Goal: Complete application form: Complete application form

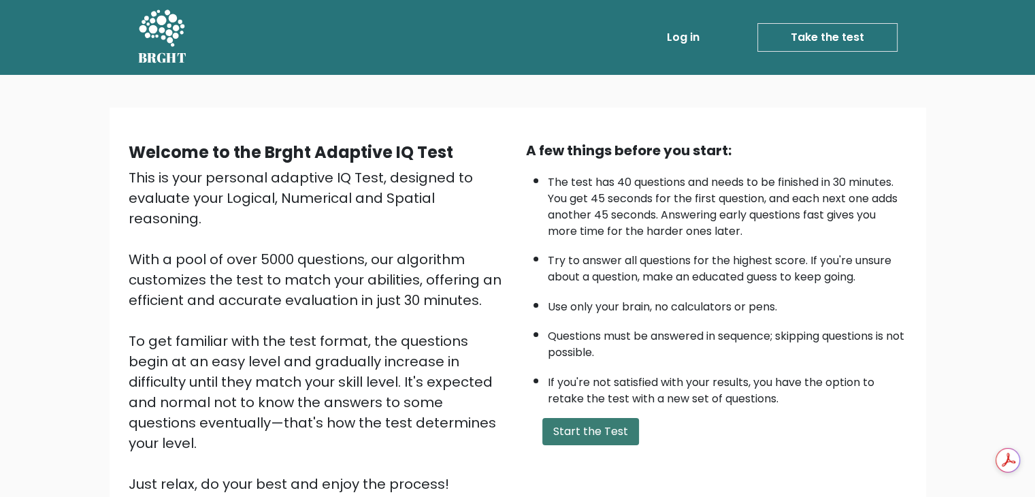
click at [618, 432] on button "Start the Test" at bounding box center [590, 431] width 97 height 27
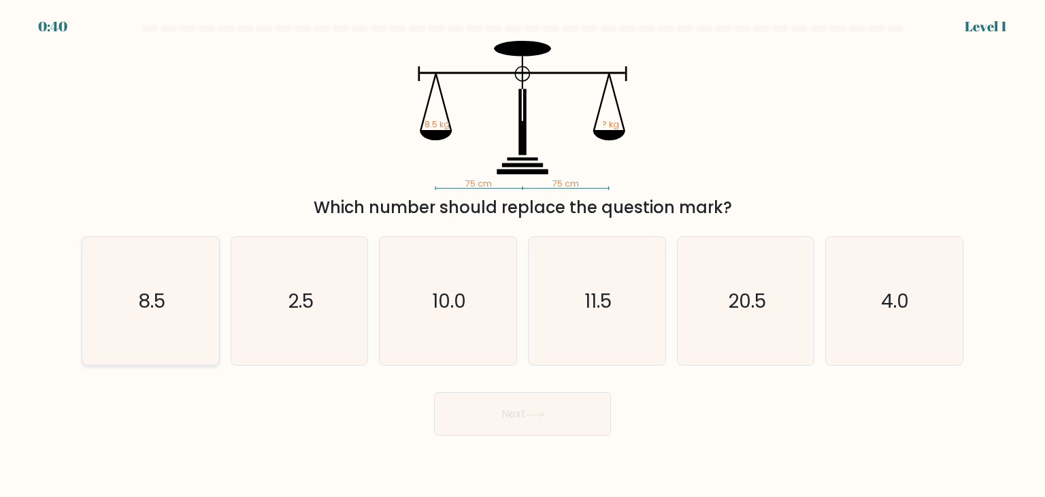
click at [158, 306] on text "8.5" at bounding box center [151, 300] width 27 height 27
click at [523, 255] on input "a. 8.5" at bounding box center [523, 251] width 1 height 7
radio input "true"
click at [516, 414] on button "Next" at bounding box center [522, 414] width 177 height 44
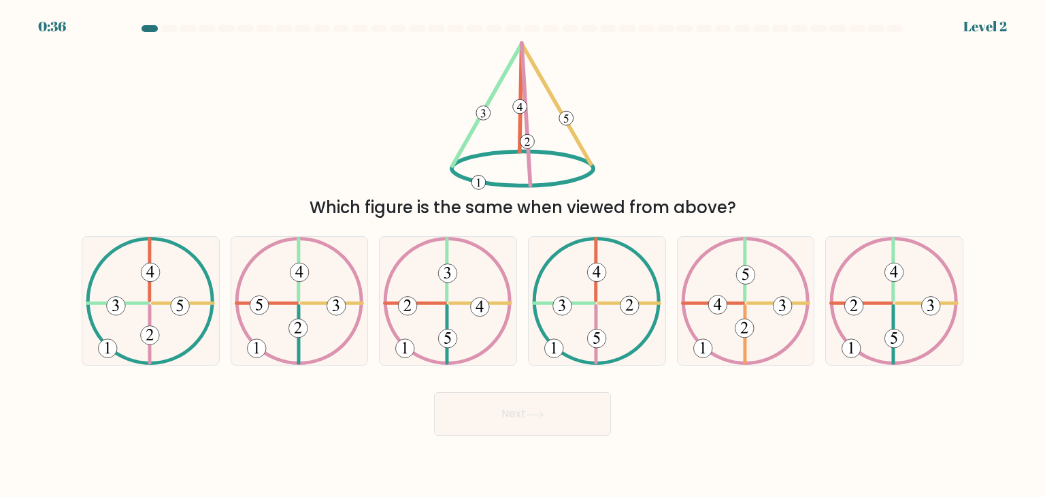
click at [534, 401] on button "Next" at bounding box center [522, 414] width 177 height 44
click at [196, 291] on icon at bounding box center [150, 301] width 129 height 128
click at [523, 255] on input "a." at bounding box center [523, 251] width 1 height 7
radio input "true"
click at [556, 408] on button "Next" at bounding box center [522, 414] width 177 height 44
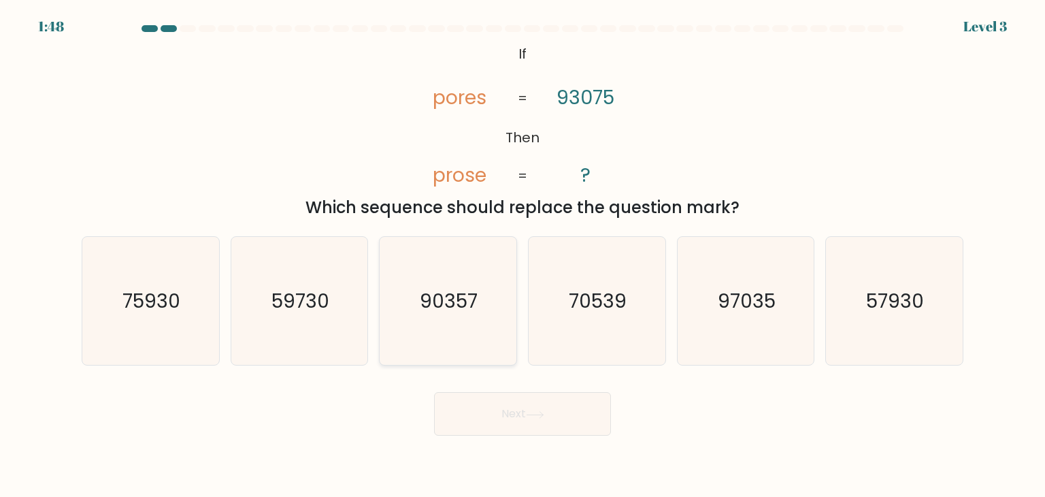
click at [405, 306] on icon "90357" at bounding box center [448, 301] width 128 height 128
click at [523, 255] on input "c. 90357" at bounding box center [523, 251] width 1 height 7
radio input "true"
click at [568, 409] on button "Next" at bounding box center [522, 414] width 177 height 44
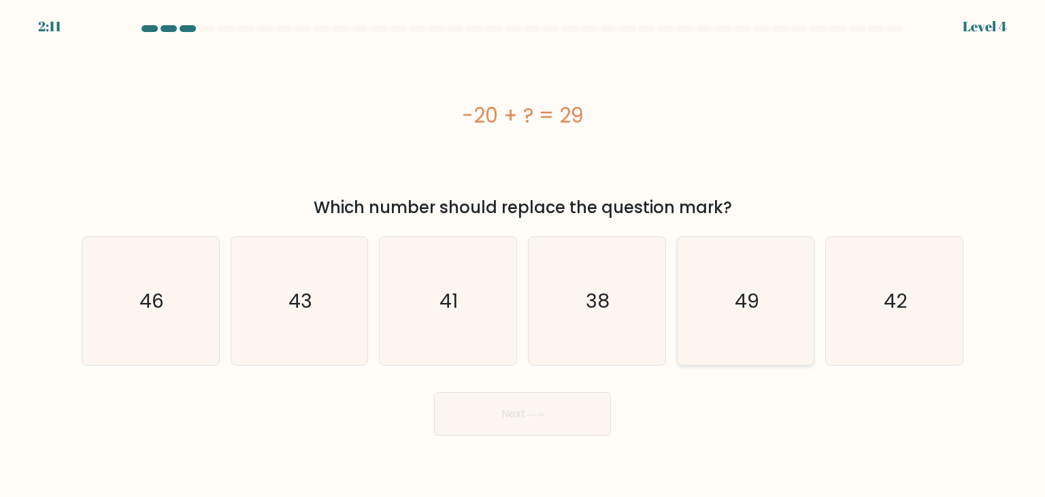
click at [733, 322] on icon "49" at bounding box center [746, 301] width 128 height 128
click at [523, 255] on input "e. 49" at bounding box center [523, 251] width 1 height 7
radio input "true"
click at [552, 422] on button "Next" at bounding box center [522, 414] width 177 height 44
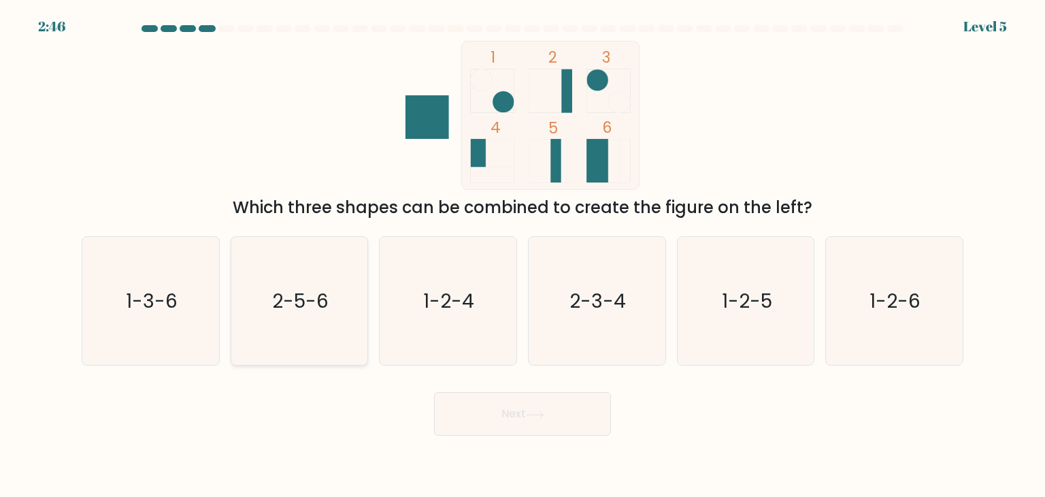
click at [314, 310] on text "2-5-6" at bounding box center [300, 300] width 56 height 27
click at [523, 255] on input "b. 2-5-6" at bounding box center [523, 251] width 1 height 7
radio input "true"
click at [501, 399] on button "Next" at bounding box center [522, 414] width 177 height 44
click at [520, 414] on button "Next" at bounding box center [522, 414] width 177 height 44
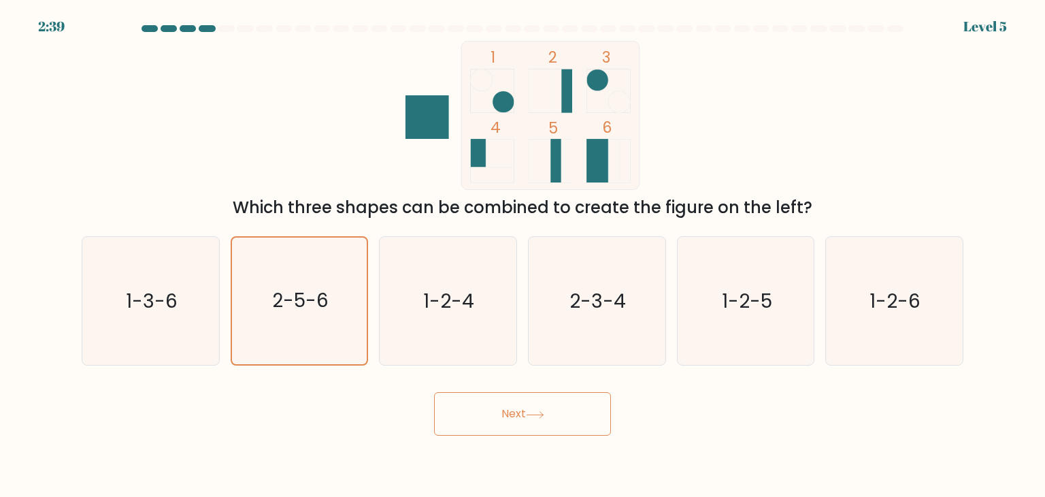
click at [551, 414] on button "Next" at bounding box center [522, 414] width 177 height 44
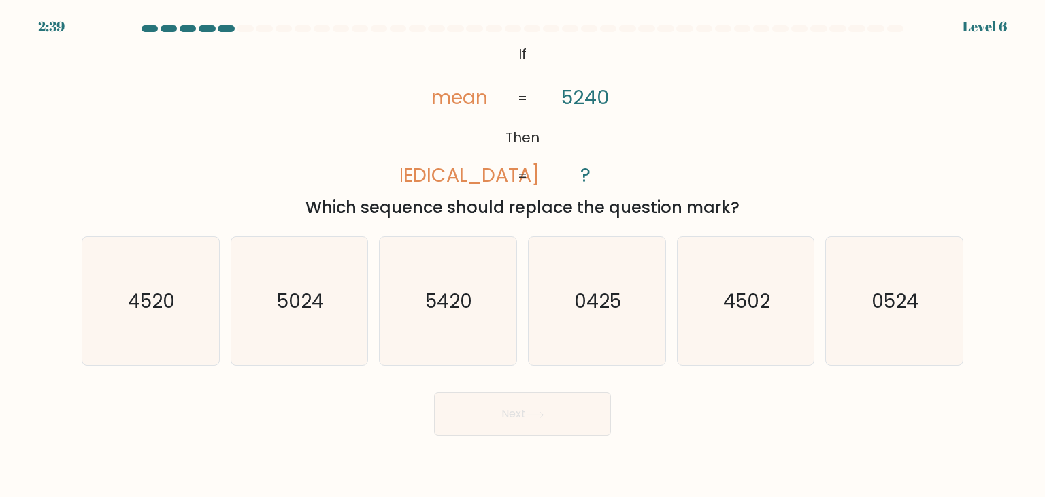
click at [551, 414] on button "Next" at bounding box center [522, 414] width 177 height 44
click at [506, 318] on icon "5420" at bounding box center [448, 301] width 128 height 128
click at [523, 255] on input "c. 5420" at bounding box center [523, 251] width 1 height 7
radio input "true"
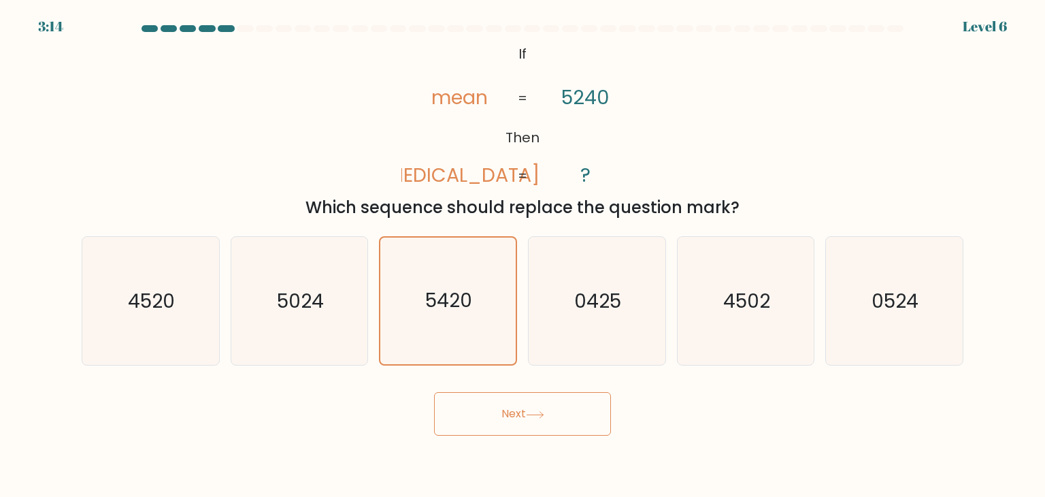
click at [579, 398] on button "Next" at bounding box center [522, 414] width 177 height 44
click at [567, 408] on button "Next" at bounding box center [522, 414] width 177 height 44
click at [526, 412] on button "Next" at bounding box center [522, 414] width 177 height 44
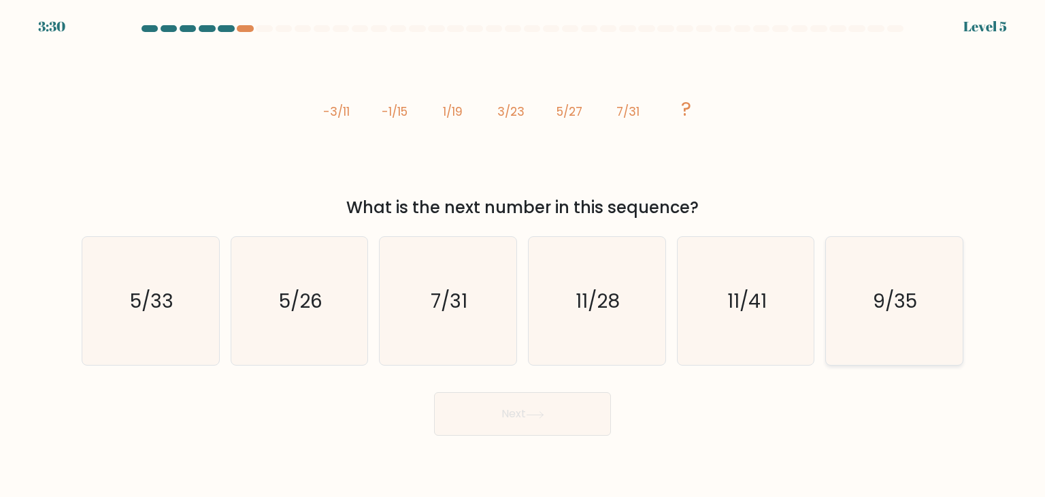
click at [955, 282] on icon "9/35" at bounding box center [894, 301] width 128 height 128
click at [523, 255] on input "f. 9/35" at bounding box center [523, 251] width 1 height 7
radio input "true"
click at [529, 417] on icon at bounding box center [535, 414] width 18 height 7
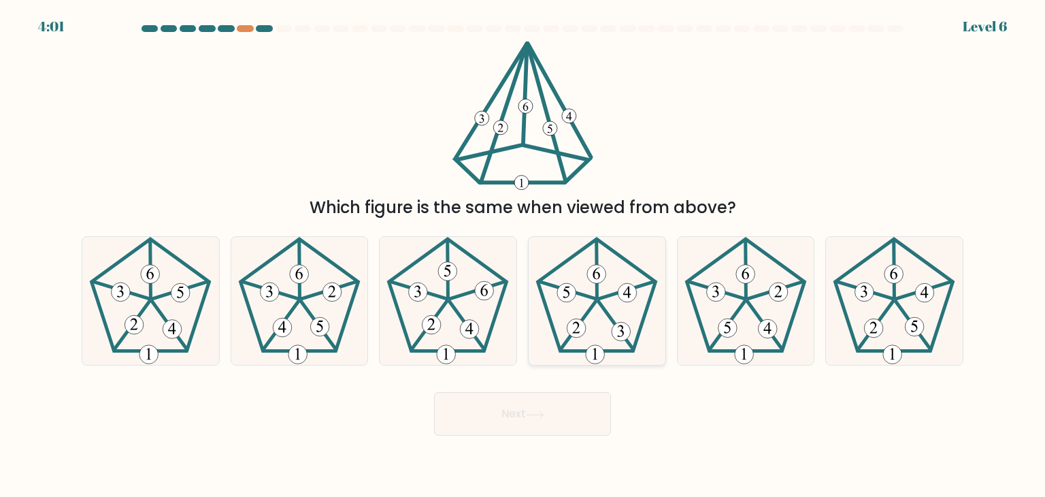
click at [620, 313] on icon at bounding box center [597, 301] width 128 height 128
click at [523, 255] on input "d." at bounding box center [523, 251] width 1 height 7
radio input "true"
click at [880, 330] on 149 at bounding box center [874, 328] width 19 height 19
click at [523, 255] on input "f." at bounding box center [523, 251] width 1 height 7
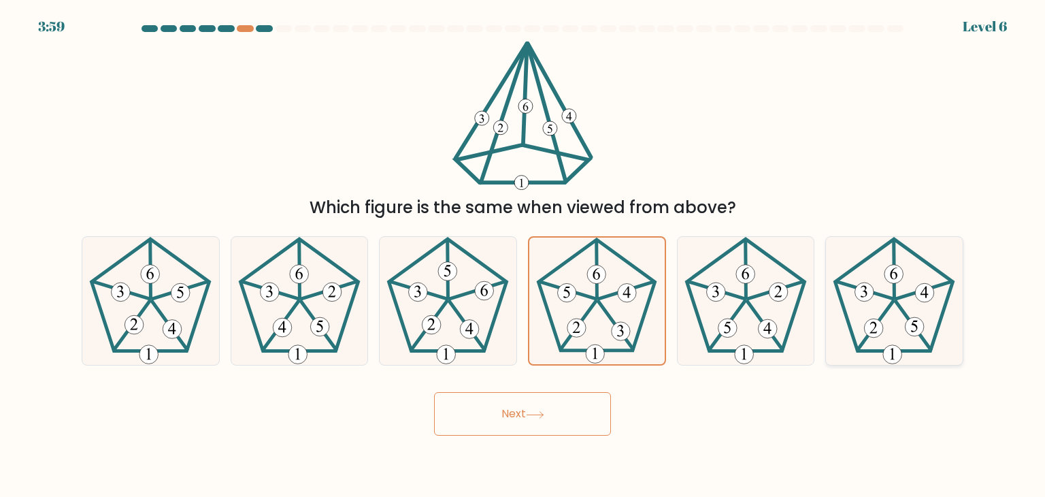
radio input "true"
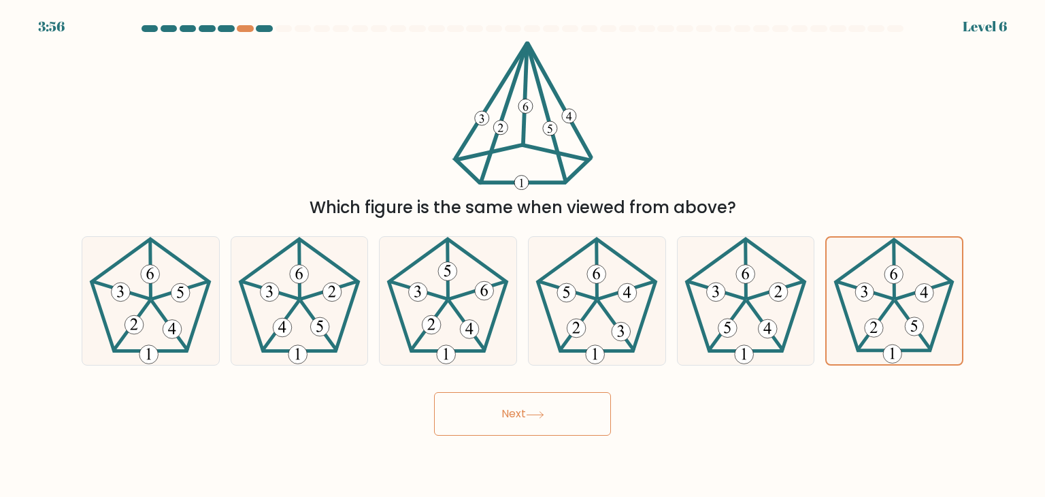
click at [590, 411] on button "Next" at bounding box center [522, 414] width 177 height 44
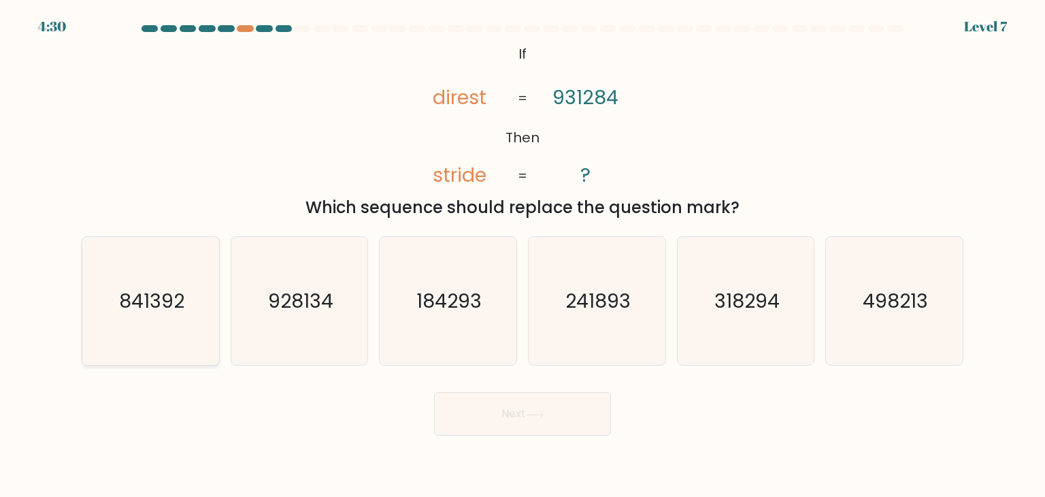
click at [154, 327] on icon "841392" at bounding box center [150, 301] width 128 height 128
click at [523, 255] on input "a. 841392" at bounding box center [523, 251] width 1 height 7
radio input "true"
click at [489, 399] on button "Next" at bounding box center [522, 414] width 177 height 44
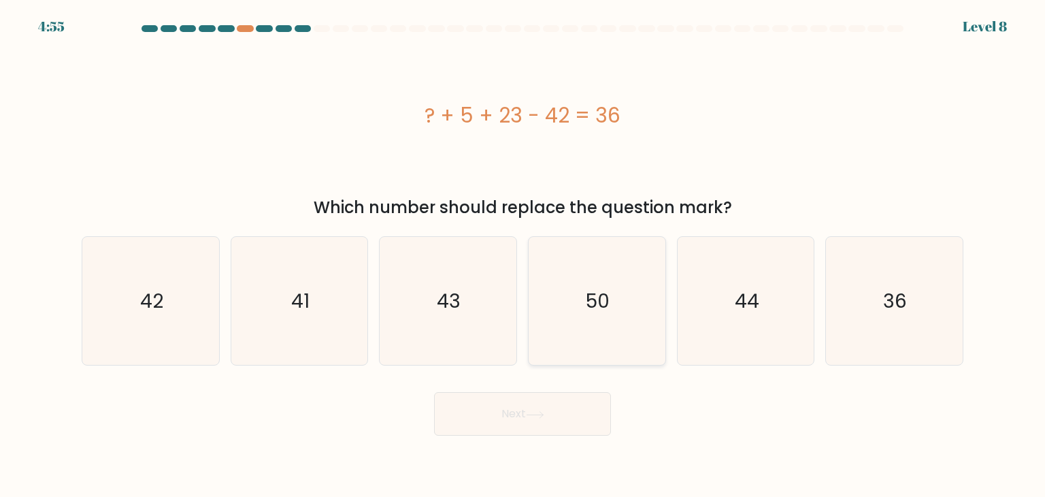
click at [596, 306] on text "50" at bounding box center [598, 300] width 24 height 27
click at [523, 255] on input "d. 50" at bounding box center [523, 251] width 1 height 7
radio input "true"
click at [501, 425] on button "Next" at bounding box center [522, 414] width 177 height 44
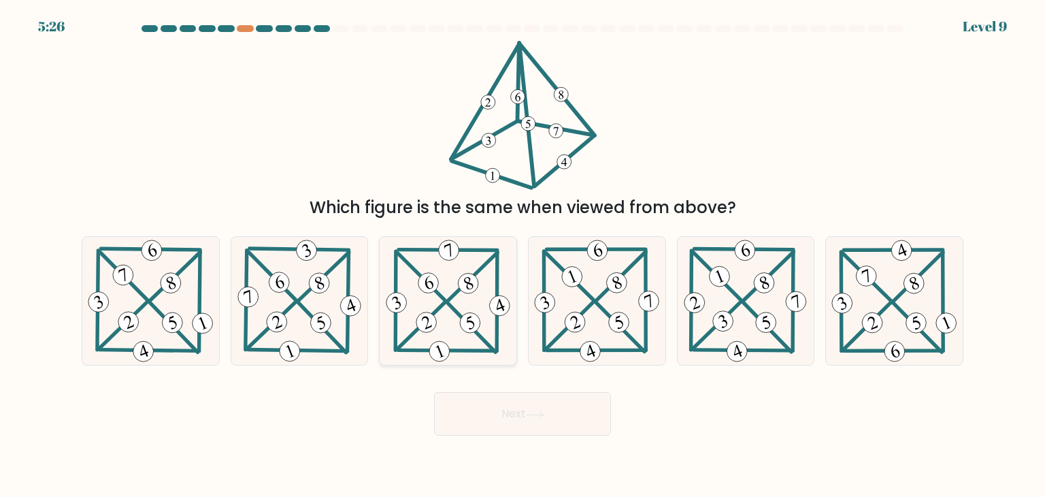
click at [498, 328] on 203 at bounding box center [497, 301] width 1 height 99
click at [523, 255] on input "c." at bounding box center [523, 251] width 1 height 7
radio input "true"
click at [579, 427] on button "Next" at bounding box center [522, 414] width 177 height 44
click at [560, 417] on button "Next" at bounding box center [522, 414] width 177 height 44
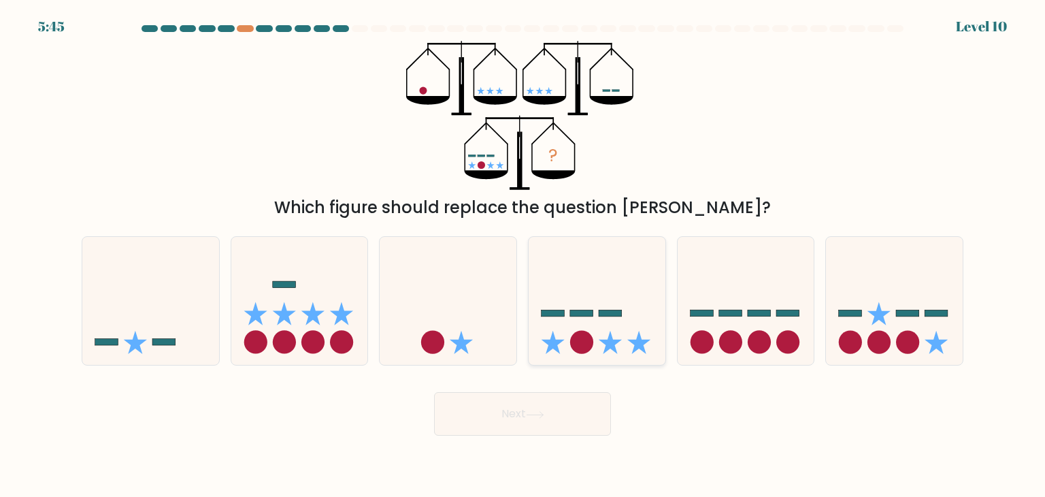
click at [633, 357] on div at bounding box center [597, 300] width 138 height 129
click at [523, 255] on input "d." at bounding box center [523, 251] width 1 height 7
radio input "true"
click at [561, 414] on button "Next" at bounding box center [522, 414] width 177 height 44
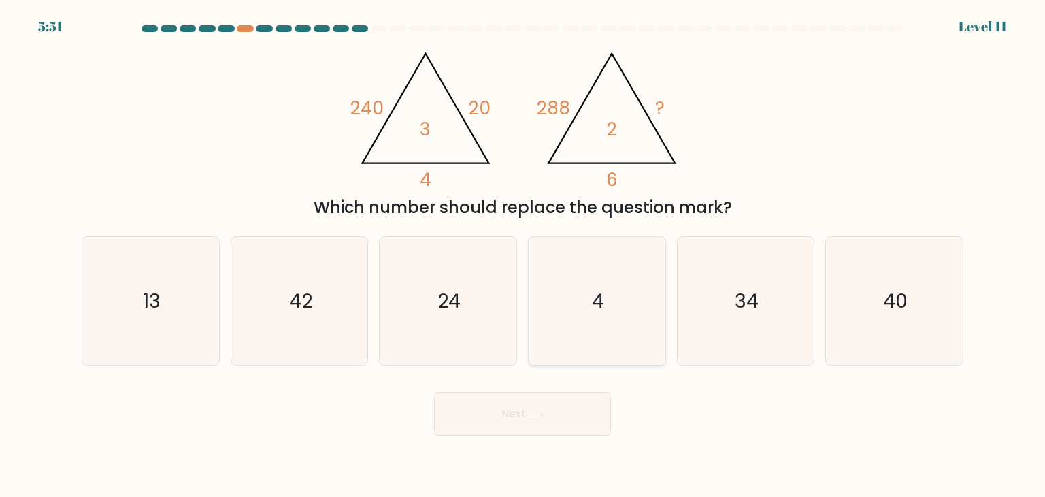
click at [572, 303] on icon "4" at bounding box center [597, 301] width 128 height 128
click at [523, 255] on input "d. 4" at bounding box center [523, 251] width 1 height 7
radio input "true"
click at [511, 414] on button "Next" at bounding box center [522, 414] width 177 height 44
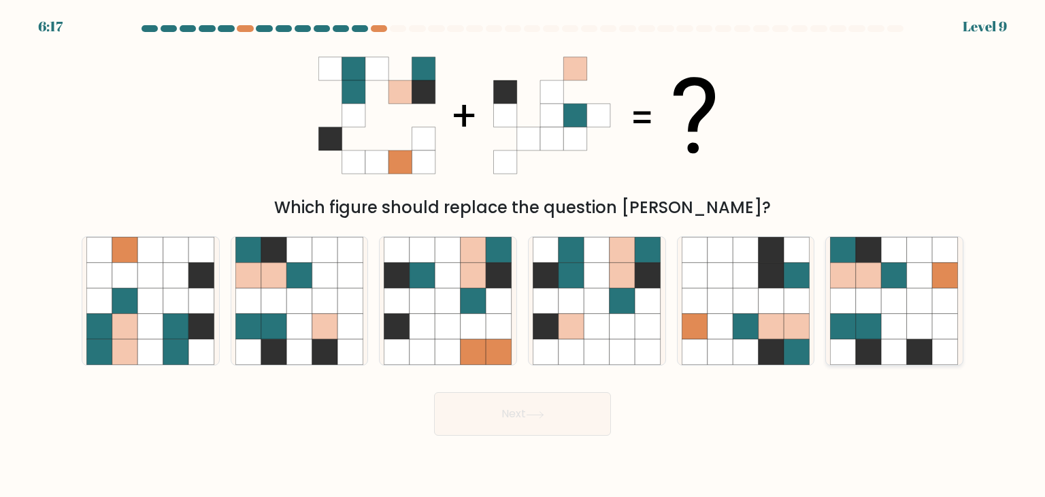
click at [858, 291] on icon at bounding box center [869, 301] width 26 height 26
click at [523, 255] on input "f." at bounding box center [523, 251] width 1 height 7
radio input "true"
click at [558, 412] on button "Next" at bounding box center [522, 414] width 177 height 44
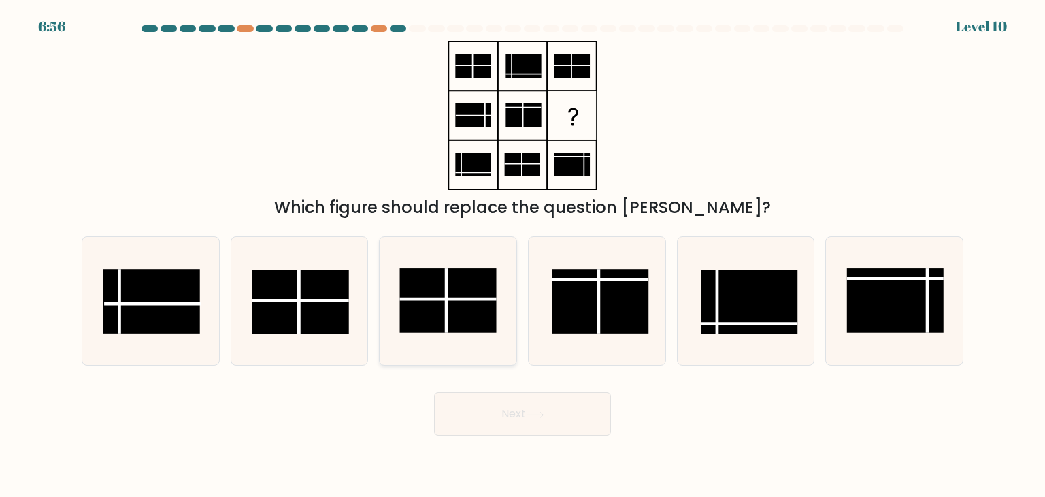
click at [412, 289] on rect at bounding box center [448, 300] width 97 height 65
click at [523, 255] on input "c." at bounding box center [523, 251] width 1 height 7
radio input "true"
click at [193, 282] on rect at bounding box center [151, 301] width 97 height 65
click at [523, 255] on input "a." at bounding box center [523, 251] width 1 height 7
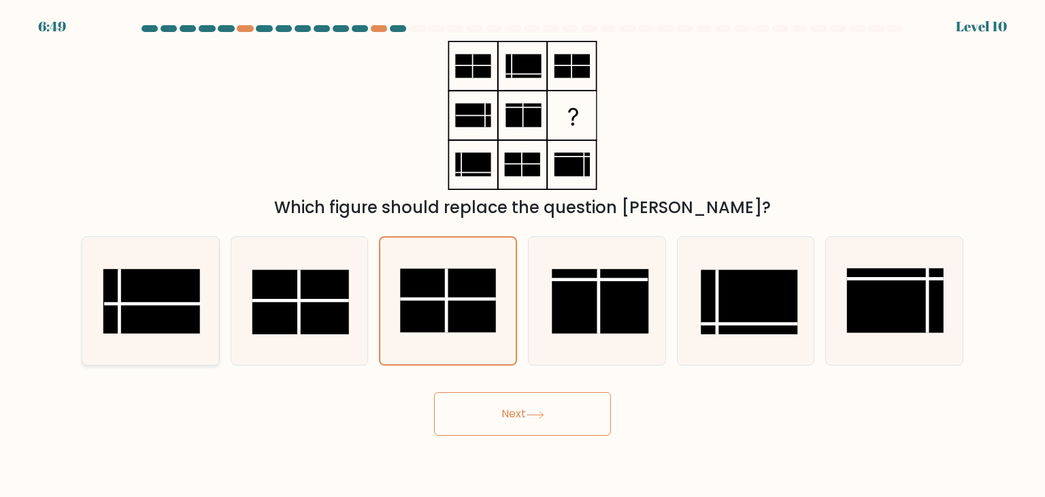
radio input "true"
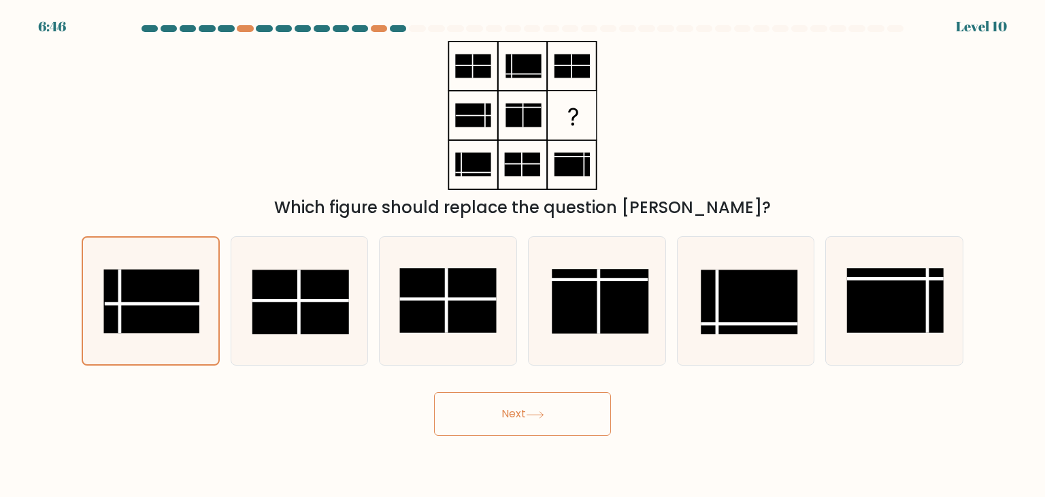
click at [561, 423] on button "Next" at bounding box center [522, 414] width 177 height 44
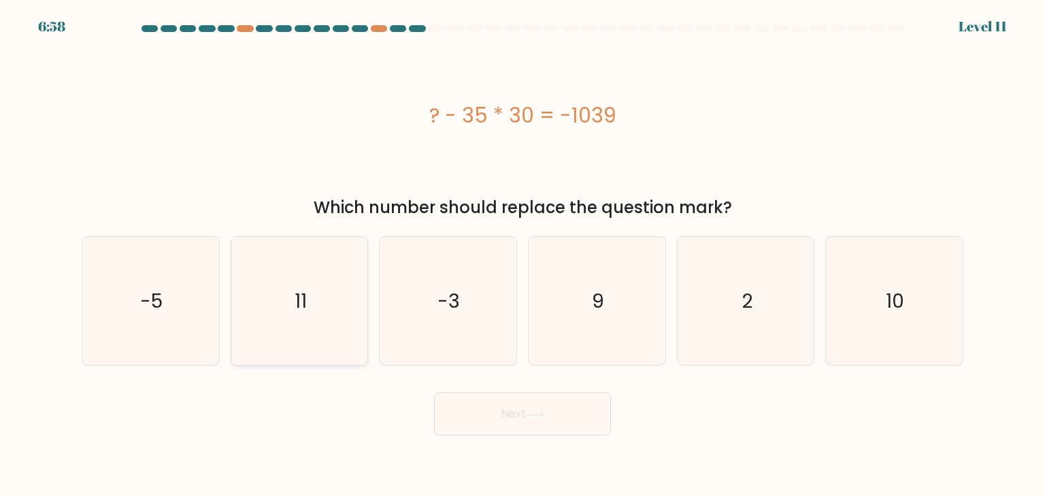
click at [295, 349] on icon "11" at bounding box center [299, 301] width 128 height 128
click at [523, 255] on input "b. 11" at bounding box center [523, 251] width 1 height 7
radio input "true"
click at [489, 406] on button "Next" at bounding box center [522, 414] width 177 height 44
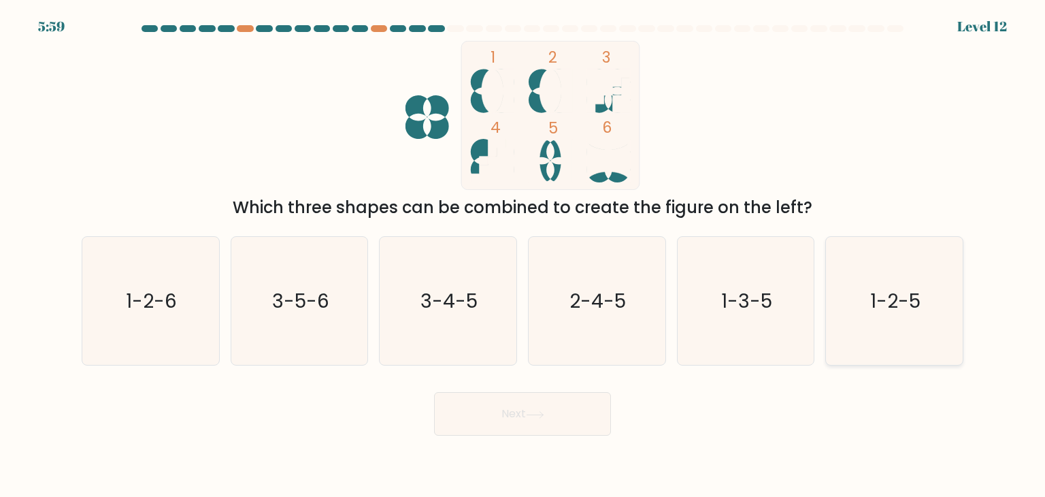
click at [912, 281] on icon "1-2-5" at bounding box center [894, 301] width 128 height 128
click at [523, 255] on input "f. 1-2-5" at bounding box center [523, 251] width 1 height 7
radio input "true"
click at [566, 412] on button "Next" at bounding box center [522, 414] width 177 height 44
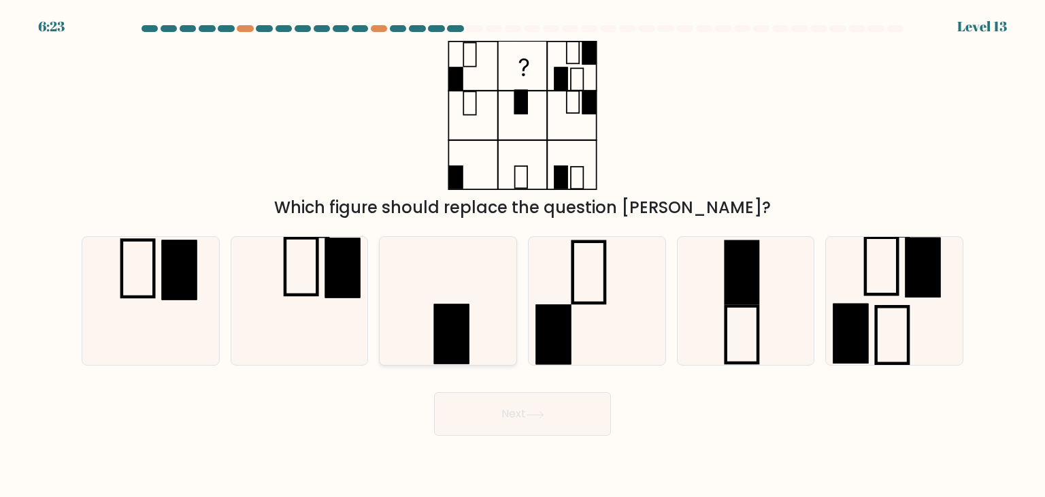
click at [463, 305] on rect at bounding box center [451, 334] width 35 height 60
click at [523, 255] on input "c." at bounding box center [523, 251] width 1 height 7
radio input "true"
click at [520, 401] on button "Next" at bounding box center [522, 414] width 177 height 44
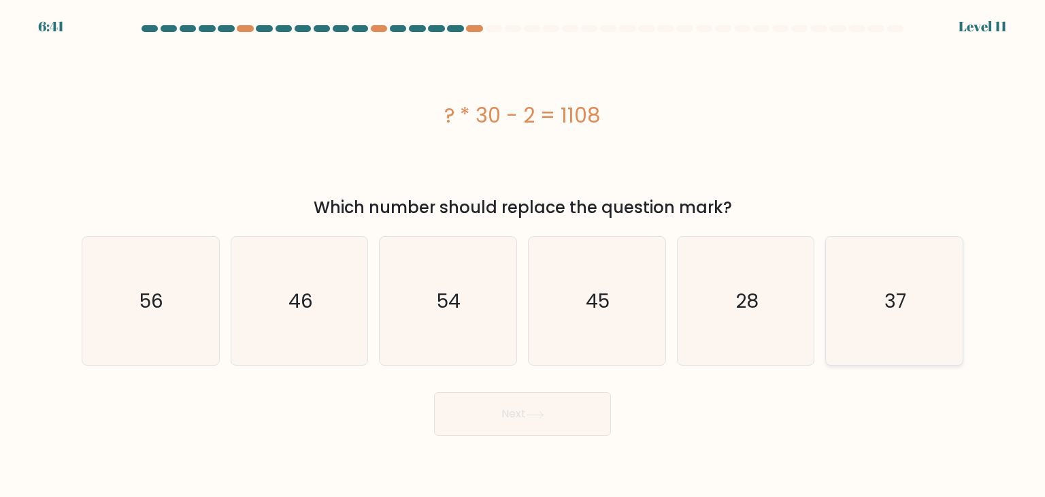
click at [857, 266] on icon "37" at bounding box center [894, 301] width 128 height 128
click at [523, 255] on input "f. 37" at bounding box center [523, 251] width 1 height 7
radio input "true"
click at [528, 421] on button "Next" at bounding box center [522, 414] width 177 height 44
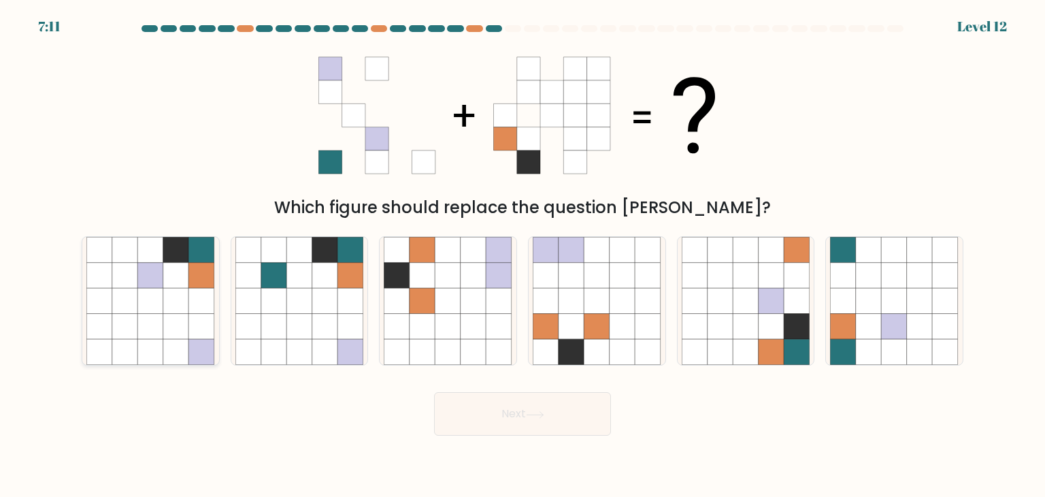
click at [184, 278] on icon at bounding box center [176, 276] width 26 height 26
click at [523, 255] on input "a." at bounding box center [523, 251] width 1 height 7
radio input "true"
click at [543, 413] on icon at bounding box center [535, 414] width 18 height 7
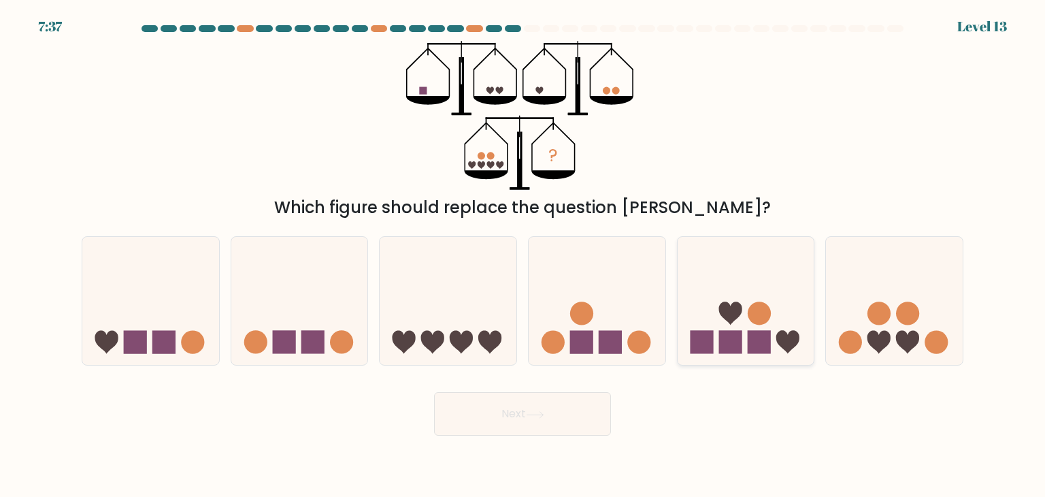
click at [796, 335] on icon at bounding box center [787, 342] width 23 height 23
click at [523, 255] on input "e." at bounding box center [523, 251] width 1 height 7
radio input "true"
click at [569, 404] on button "Next" at bounding box center [522, 414] width 177 height 44
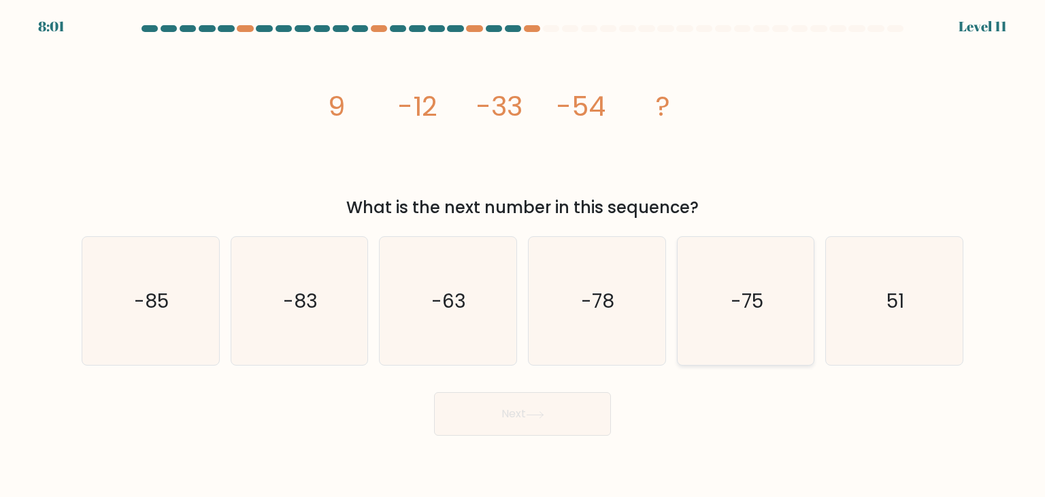
click at [764, 260] on icon "-75" at bounding box center [746, 301] width 128 height 128
click at [523, 255] on input "e. -75" at bounding box center [523, 251] width 1 height 7
radio input "true"
click at [538, 413] on icon at bounding box center [535, 414] width 18 height 7
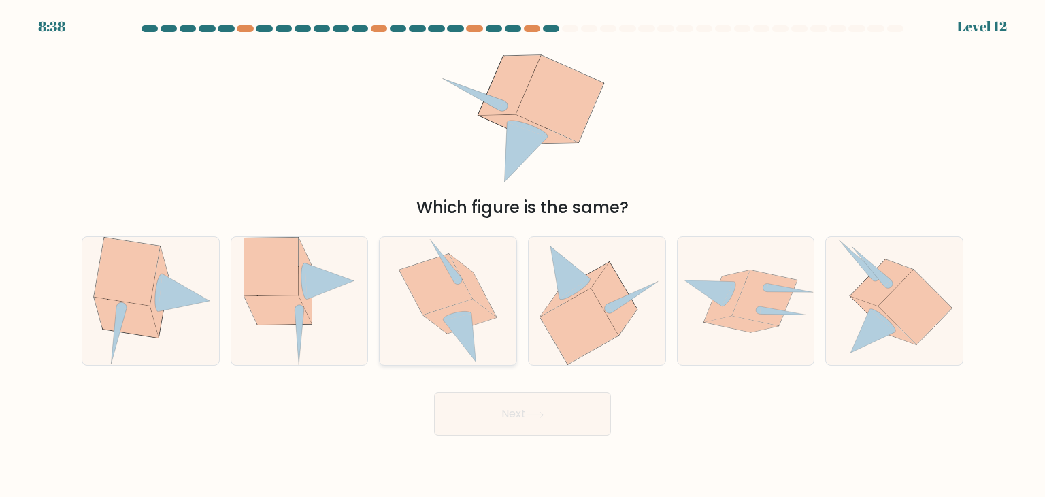
click at [418, 278] on icon at bounding box center [435, 284] width 73 height 61
click at [523, 255] on input "c." at bounding box center [523, 251] width 1 height 7
radio input "true"
click at [520, 403] on button "Next" at bounding box center [522, 414] width 177 height 44
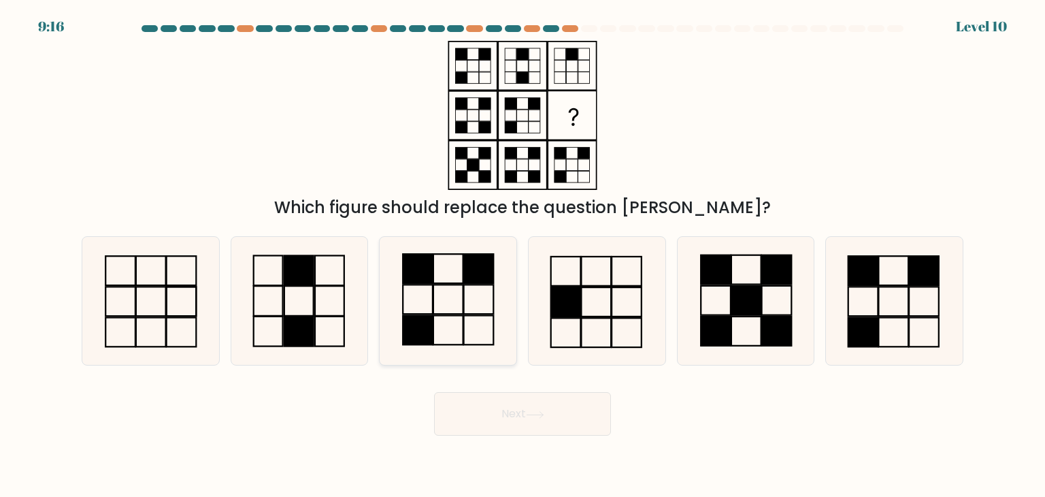
click at [448, 301] on icon at bounding box center [448, 301] width 128 height 128
click at [523, 255] on input "c." at bounding box center [523, 251] width 1 height 7
radio input "true"
click at [481, 414] on button "Next" at bounding box center [522, 414] width 177 height 44
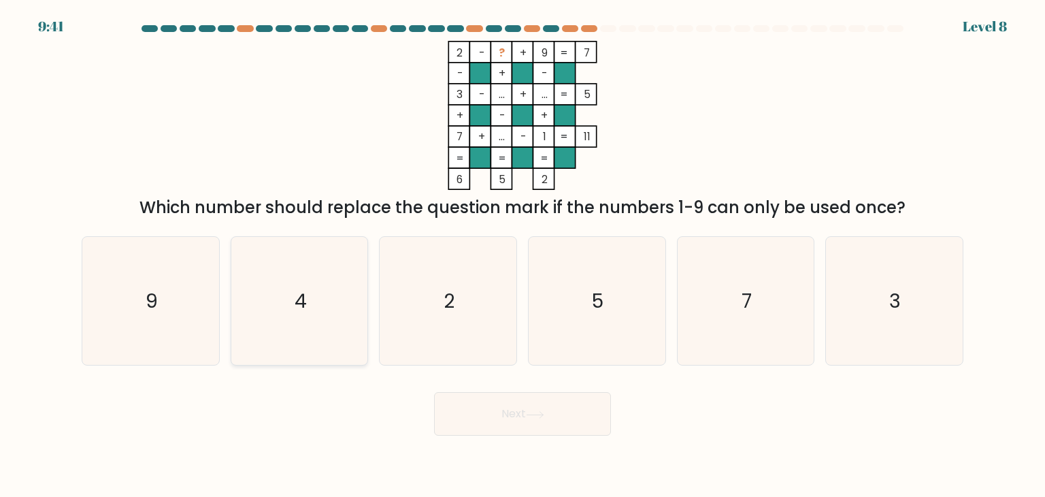
click at [302, 269] on icon "4" at bounding box center [299, 301] width 128 height 128
click at [523, 255] on input "b. 4" at bounding box center [523, 251] width 1 height 7
radio input "true"
click at [525, 411] on button "Next" at bounding box center [522, 414] width 177 height 44
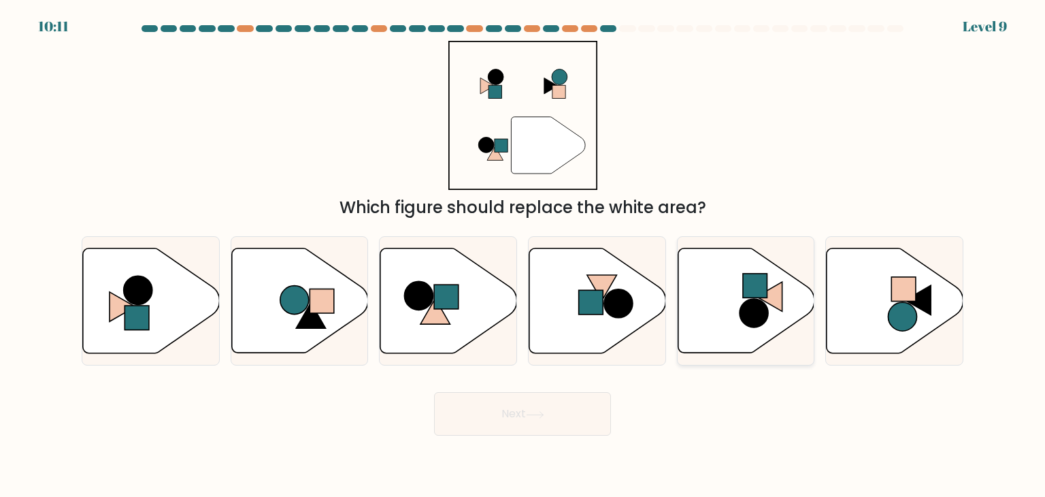
click at [737, 280] on icon at bounding box center [746, 300] width 137 height 105
click at [523, 255] on input "e." at bounding box center [523, 251] width 1 height 7
radio input "true"
click at [557, 399] on button "Next" at bounding box center [522, 414] width 177 height 44
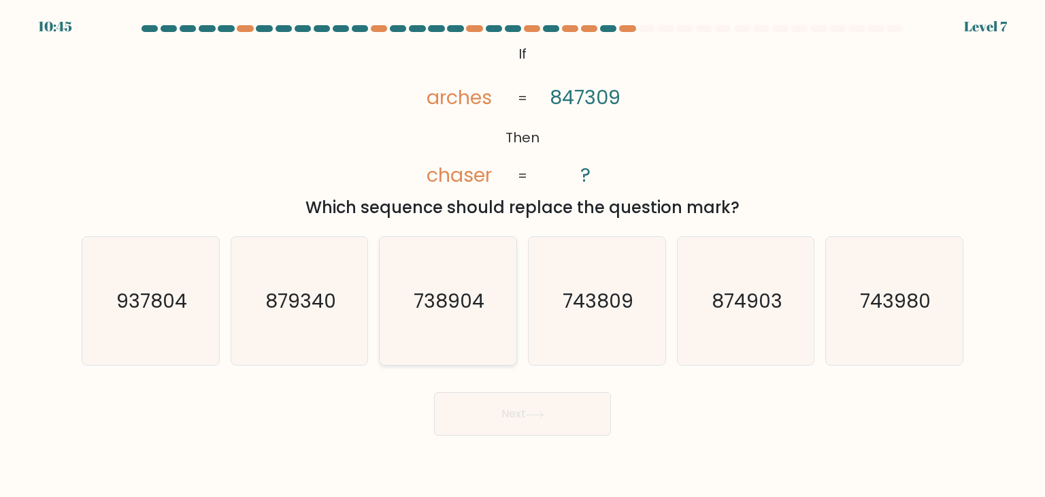
click at [453, 308] on text "738904" at bounding box center [449, 300] width 71 height 27
click at [523, 255] on input "c. 738904" at bounding box center [523, 251] width 1 height 7
radio input "true"
click at [500, 400] on button "Next" at bounding box center [522, 414] width 177 height 44
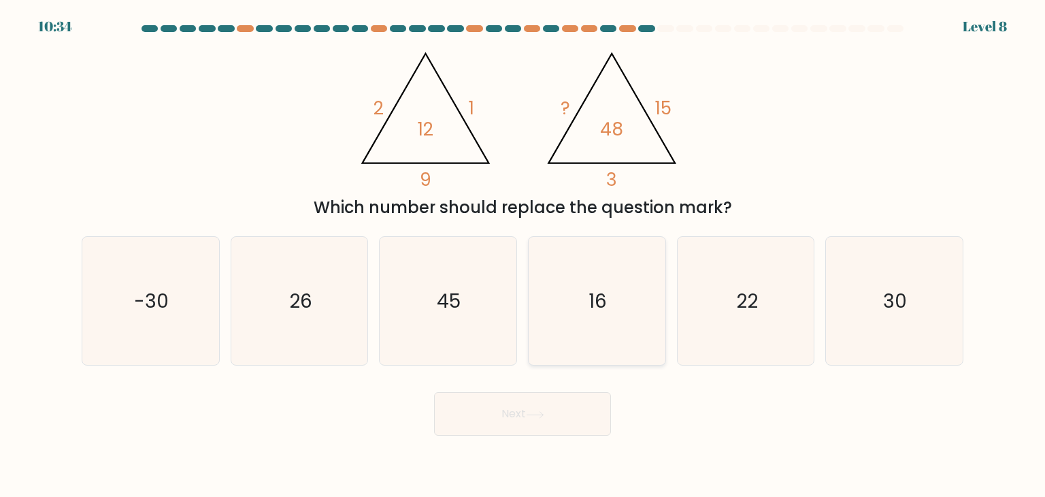
click at [627, 284] on icon "16" at bounding box center [597, 301] width 128 height 128
click at [523, 255] on input "d. 16" at bounding box center [523, 251] width 1 height 7
radio input "true"
click at [553, 408] on button "Next" at bounding box center [522, 414] width 177 height 44
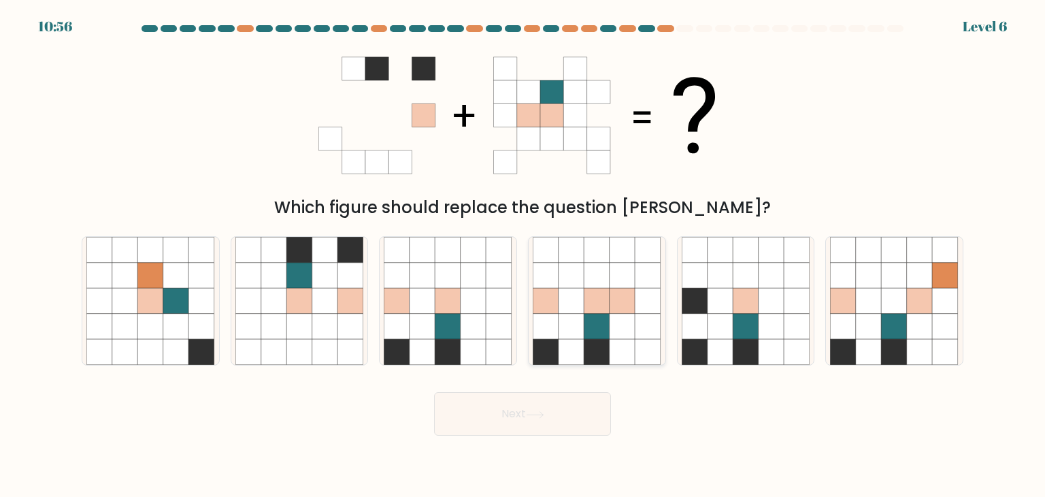
click at [613, 305] on icon at bounding box center [623, 301] width 26 height 26
click at [523, 255] on input "d." at bounding box center [523, 251] width 1 height 7
radio input "true"
click at [536, 395] on button "Next" at bounding box center [522, 414] width 177 height 44
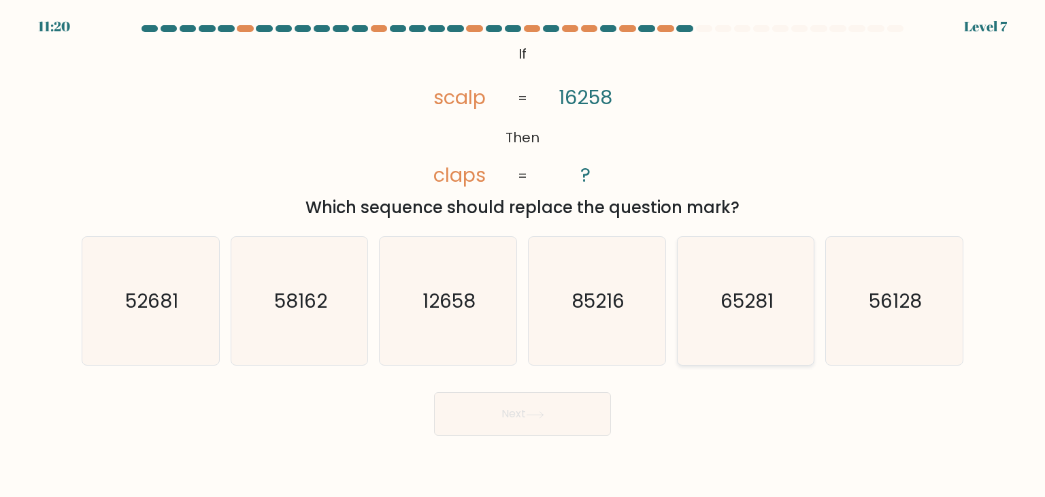
click at [741, 276] on icon "65281" at bounding box center [746, 301] width 128 height 128
click at [523, 255] on input "e. 65281" at bounding box center [523, 251] width 1 height 7
radio input "true"
click at [552, 406] on button "Next" at bounding box center [522, 414] width 177 height 44
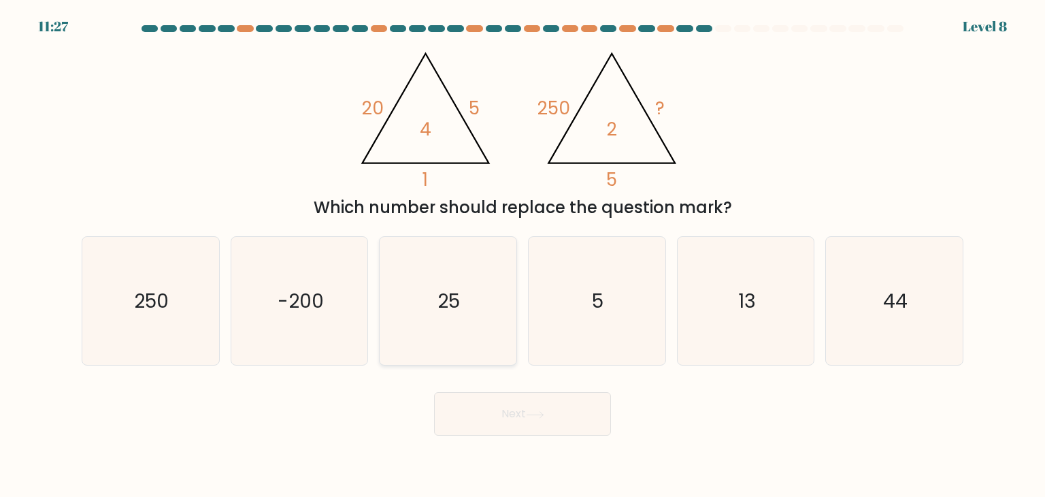
click at [448, 335] on icon "25" at bounding box center [448, 301] width 128 height 128
click at [523, 255] on input "c. 25" at bounding box center [523, 251] width 1 height 7
radio input "true"
click at [500, 426] on button "Next" at bounding box center [522, 414] width 177 height 44
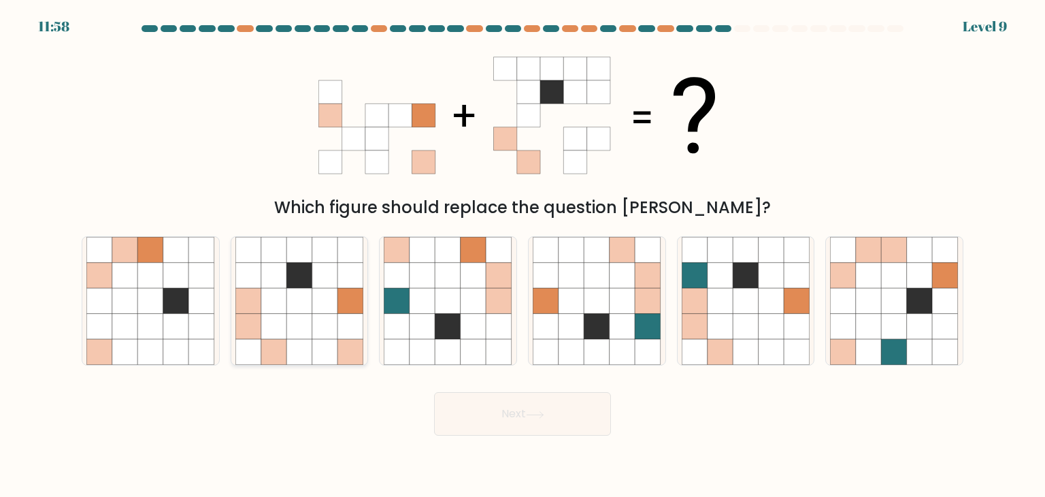
click at [335, 322] on icon at bounding box center [325, 327] width 26 height 26
click at [523, 255] on input "b." at bounding box center [523, 251] width 1 height 7
radio input "true"
click at [549, 403] on button "Next" at bounding box center [522, 414] width 177 height 44
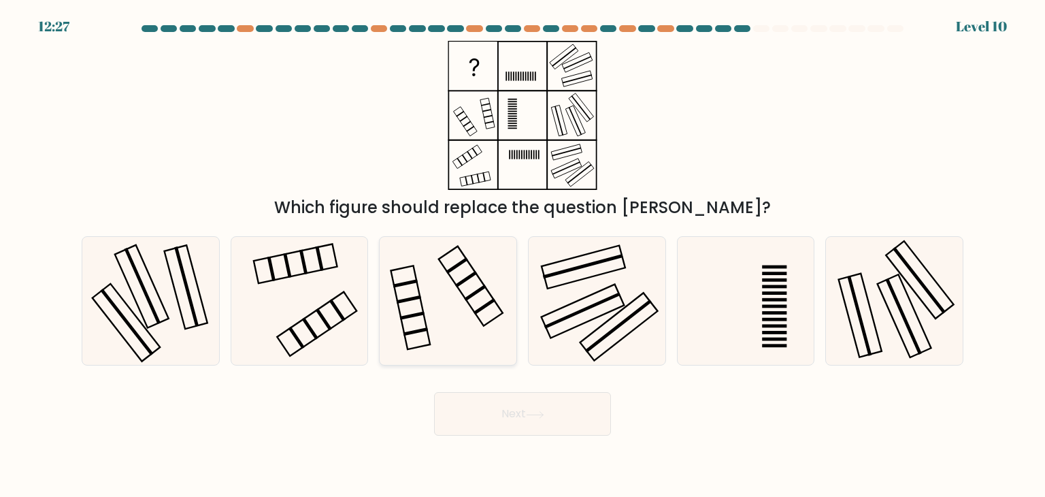
click at [448, 278] on icon at bounding box center [448, 301] width 128 height 128
click at [523, 255] on input "c." at bounding box center [523, 251] width 1 height 7
radio input "true"
click at [565, 393] on button "Next" at bounding box center [522, 414] width 177 height 44
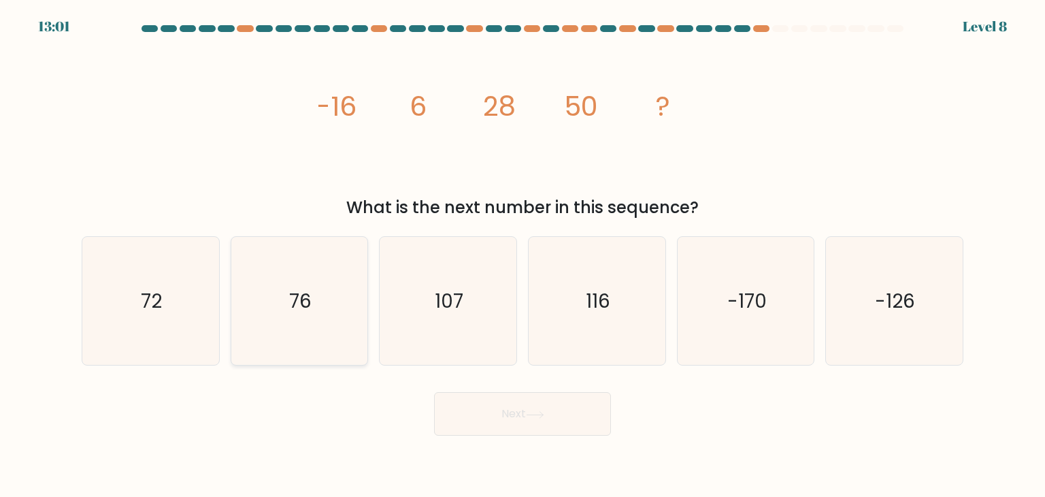
click at [331, 354] on icon "76" at bounding box center [299, 301] width 128 height 128
click at [523, 255] on input "b. 76" at bounding box center [523, 251] width 1 height 7
radio input "true"
click at [471, 425] on button "Next" at bounding box center [522, 414] width 177 height 44
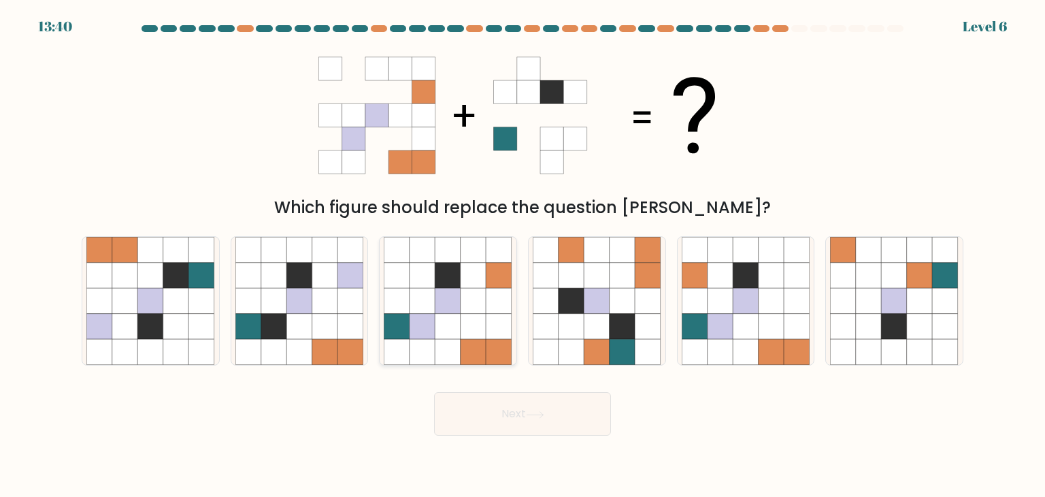
click at [500, 303] on icon at bounding box center [499, 301] width 26 height 26
click at [523, 255] on input "c." at bounding box center [523, 251] width 1 height 7
radio input "true"
click at [527, 413] on button "Next" at bounding box center [522, 414] width 177 height 44
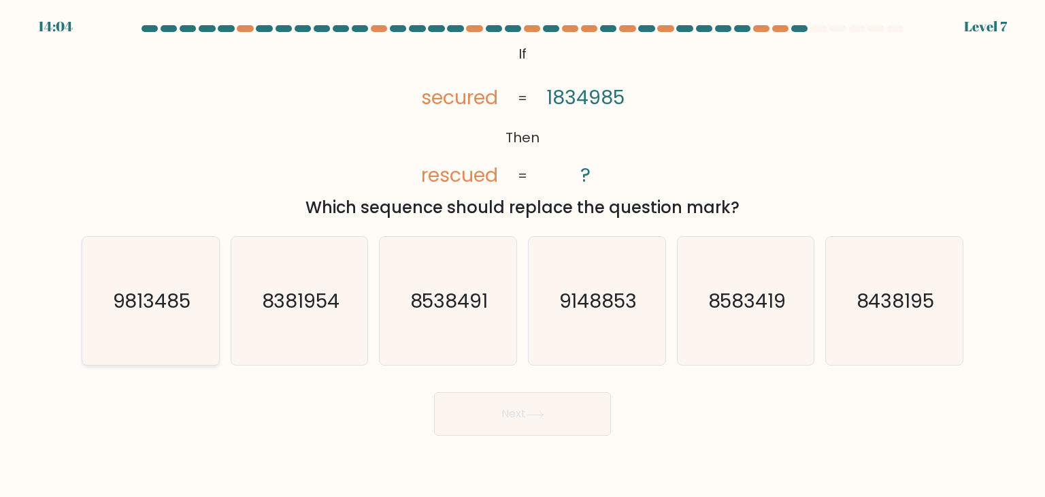
click at [182, 316] on icon "9813485" at bounding box center [150, 301] width 128 height 128
click at [523, 255] on input "a. 9813485" at bounding box center [523, 251] width 1 height 7
radio input "true"
click at [525, 412] on button "Next" at bounding box center [522, 414] width 177 height 44
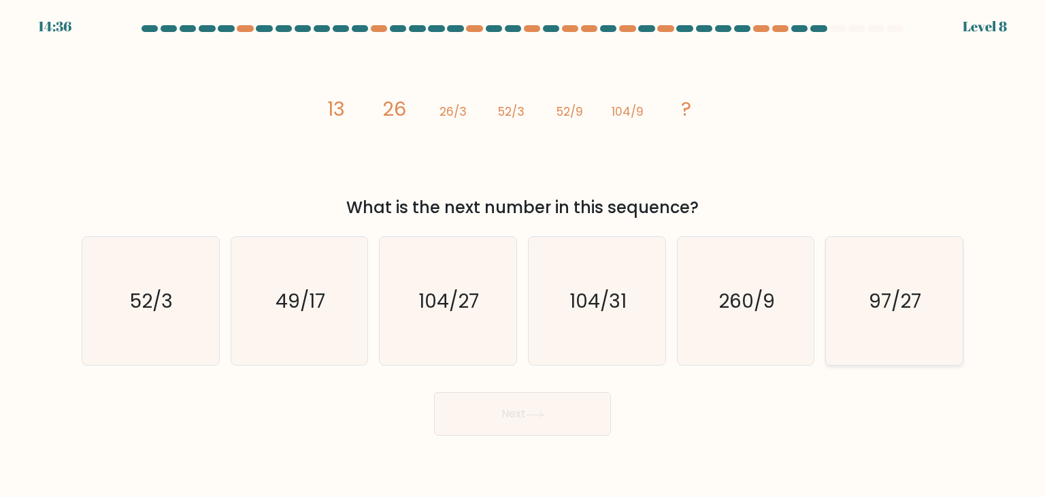
click at [891, 318] on icon "97/27" at bounding box center [894, 301] width 128 height 128
click at [523, 255] on input "f. 97/27" at bounding box center [523, 251] width 1 height 7
radio input "true"
click at [522, 412] on button "Next" at bounding box center [522, 414] width 177 height 44
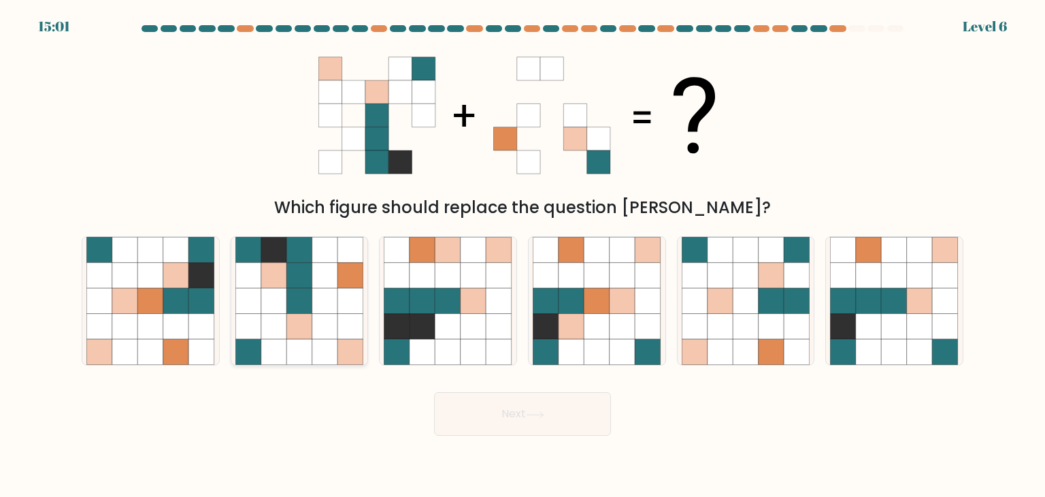
click at [328, 310] on icon at bounding box center [325, 301] width 26 height 26
click at [523, 255] on input "b." at bounding box center [523, 251] width 1 height 7
radio input "true"
click at [532, 410] on button "Next" at bounding box center [522, 414] width 177 height 44
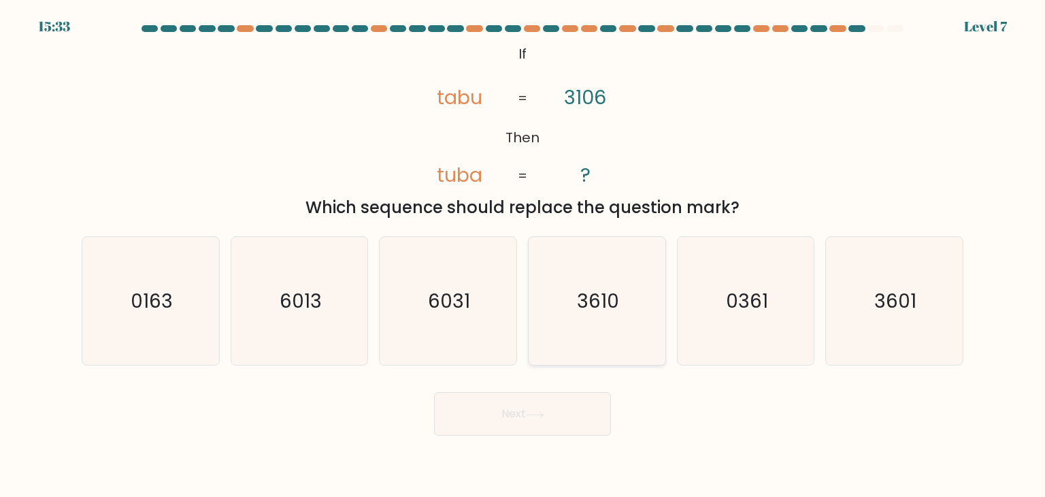
click at [601, 335] on icon "3610" at bounding box center [597, 301] width 128 height 128
click at [523, 255] on input "d. 3610" at bounding box center [523, 251] width 1 height 7
radio input "true"
click at [547, 419] on button "Next" at bounding box center [522, 414] width 177 height 44
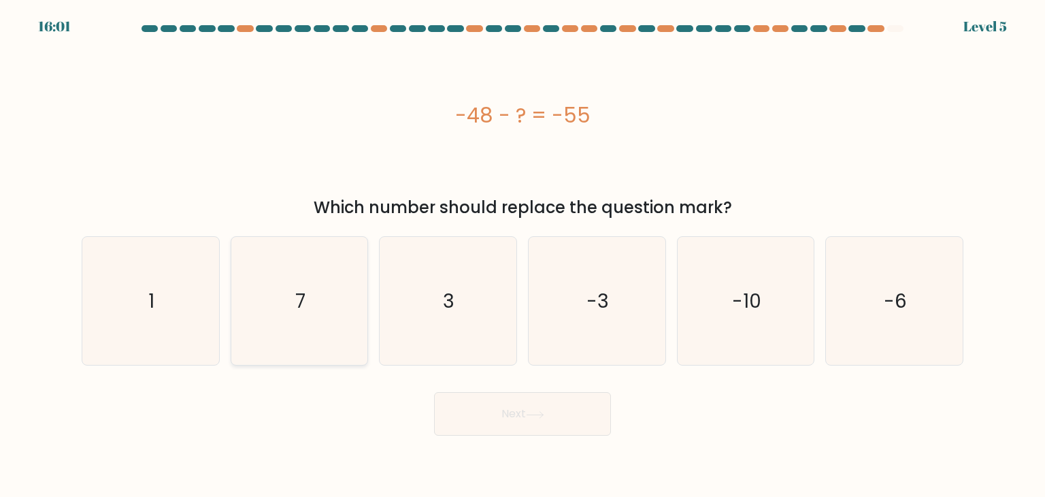
click at [291, 331] on icon "7" at bounding box center [299, 301] width 128 height 128
click at [523, 255] on input "b. 7" at bounding box center [523, 251] width 1 height 7
radio input "true"
click at [495, 408] on button "Next" at bounding box center [522, 414] width 177 height 44
click at [517, 414] on button "Next" at bounding box center [522, 414] width 177 height 44
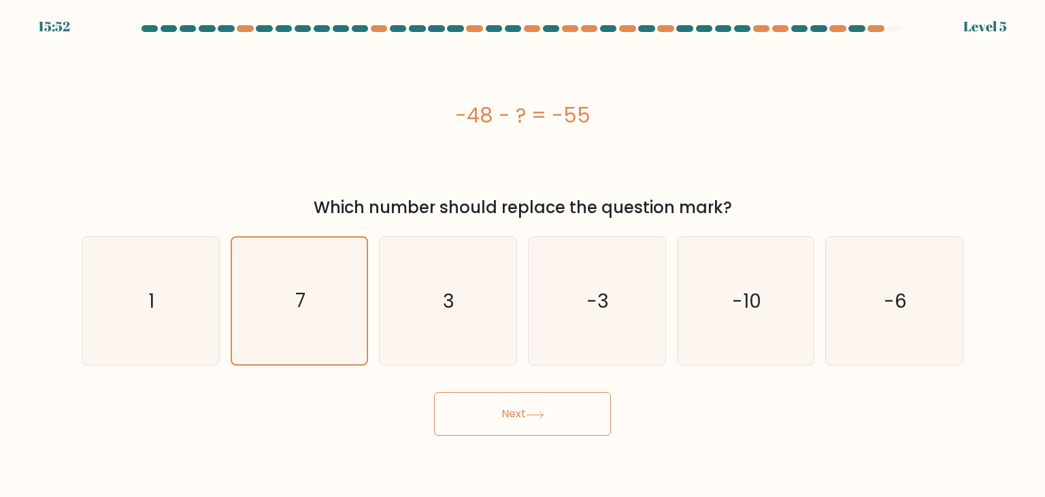
drag, startPoint x: 517, startPoint y: 414, endPoint x: 397, endPoint y: 417, distance: 119.8
click at [397, 417] on div "Next" at bounding box center [522, 409] width 898 height 54
click at [522, 422] on button "Next" at bounding box center [522, 414] width 177 height 44
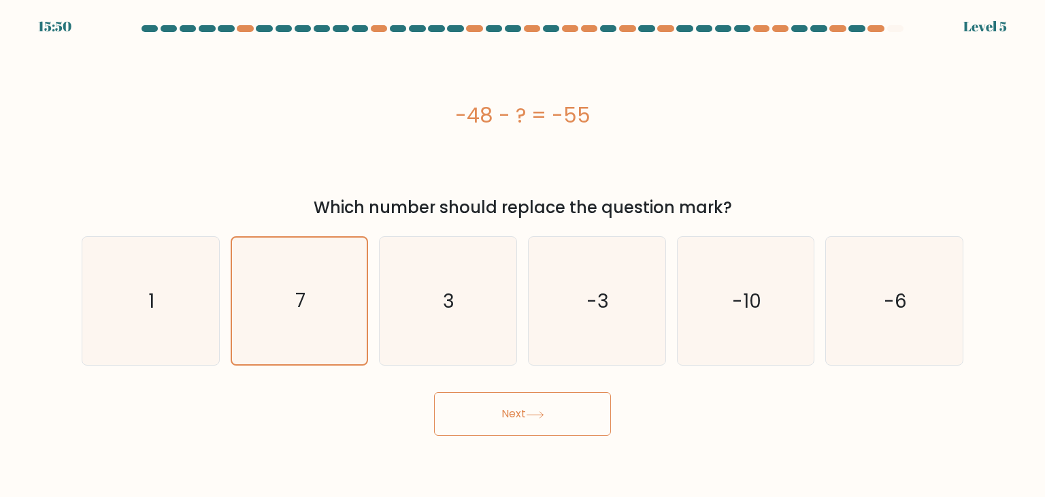
click at [522, 422] on button "Next" at bounding box center [522, 414] width 177 height 44
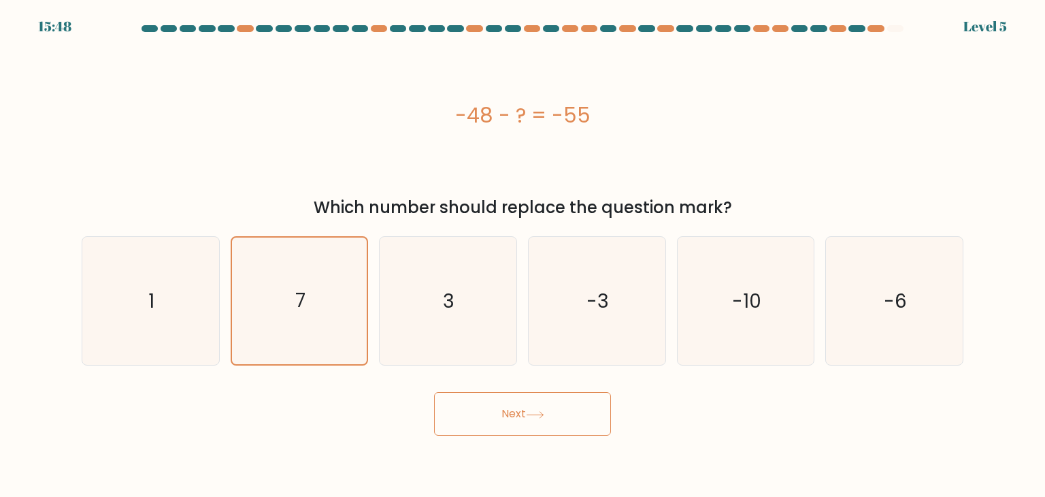
click at [528, 406] on button "Next" at bounding box center [522, 414] width 177 height 44
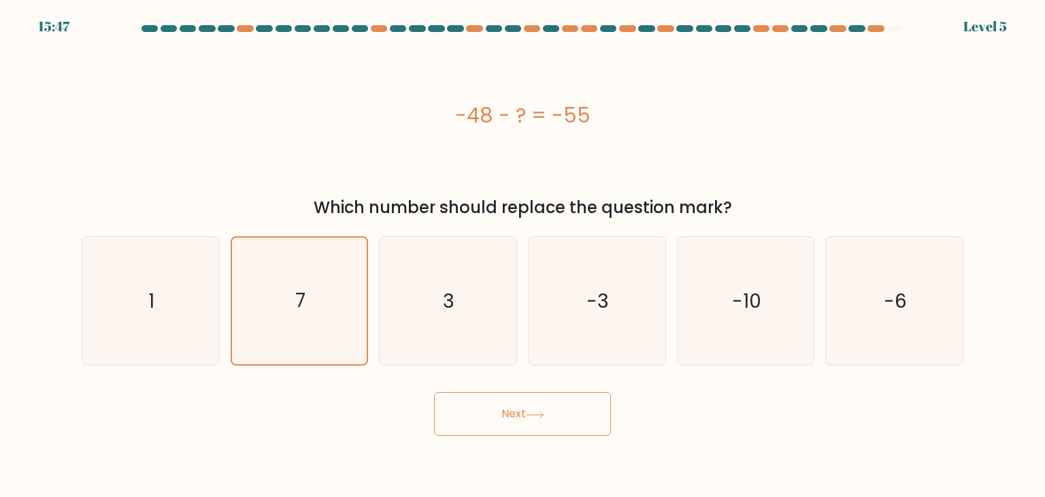
click at [528, 406] on button "Next" at bounding box center [522, 414] width 177 height 44
